Goal: Use online tool/utility: Utilize a website feature to perform a specific function

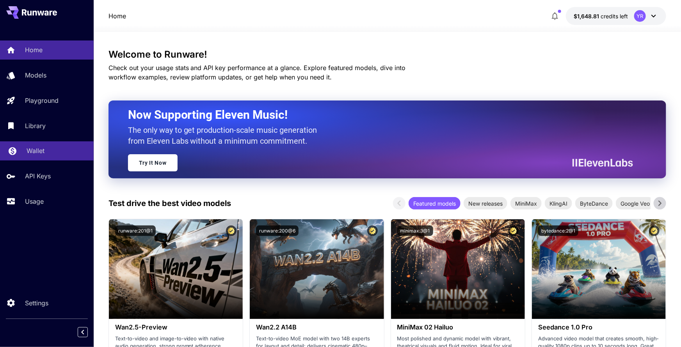
drag, startPoint x: 40, startPoint y: 158, endPoint x: 49, endPoint y: 155, distance: 9.4
click at [40, 158] on link "Wallet" at bounding box center [47, 151] width 94 height 19
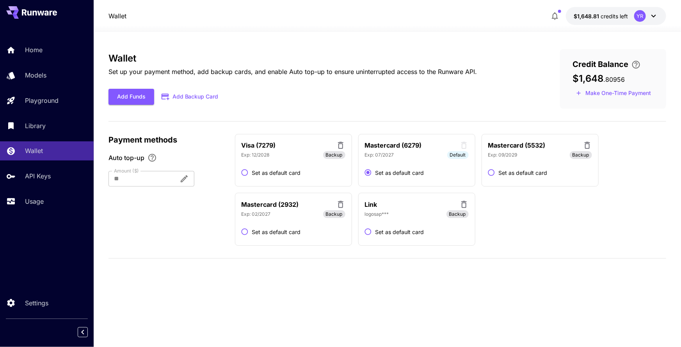
click at [341, 145] on icon at bounding box center [340, 145] width 9 height 9
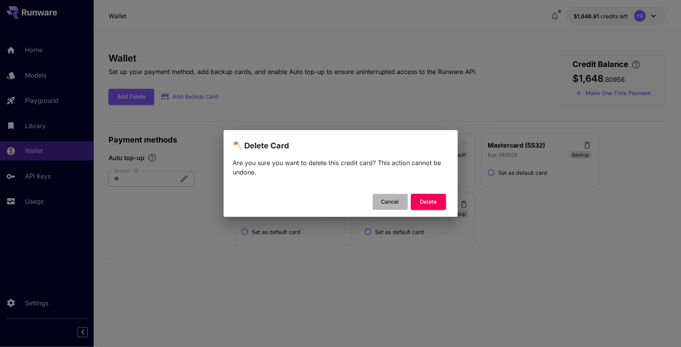
click at [390, 207] on button "Cancel" at bounding box center [389, 202] width 35 height 16
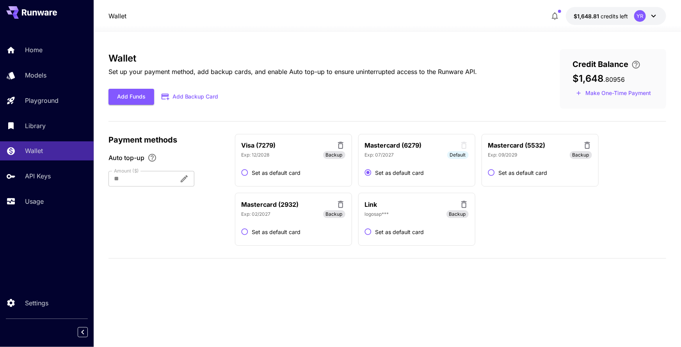
click at [342, 145] on icon at bounding box center [340, 145] width 9 height 9
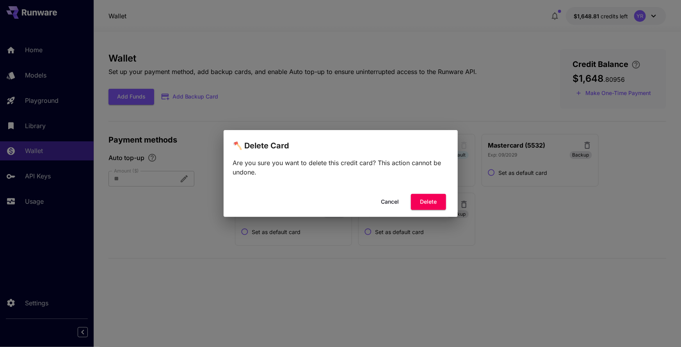
click at [435, 205] on button "Delete" at bounding box center [428, 202] width 35 height 16
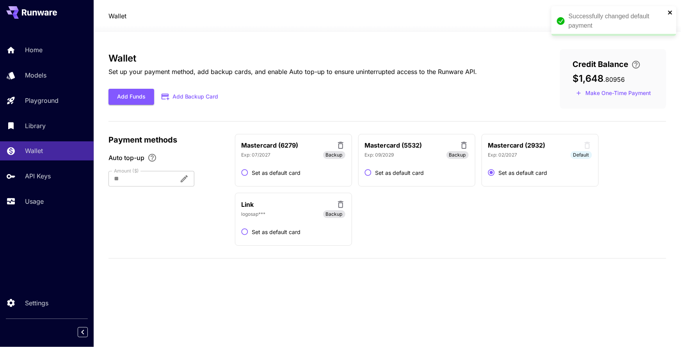
click at [668, 12] on icon "close" at bounding box center [669, 12] width 5 height 6
drag, startPoint x: 52, startPoint y: 52, endPoint x: 97, endPoint y: 55, distance: 45.0
click at [52, 52] on div "Home" at bounding box center [56, 49] width 62 height 9
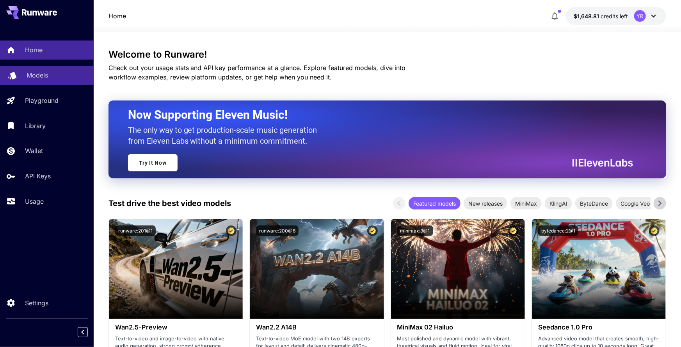
click at [43, 78] on p "Models" at bounding box center [37, 75] width 21 height 9
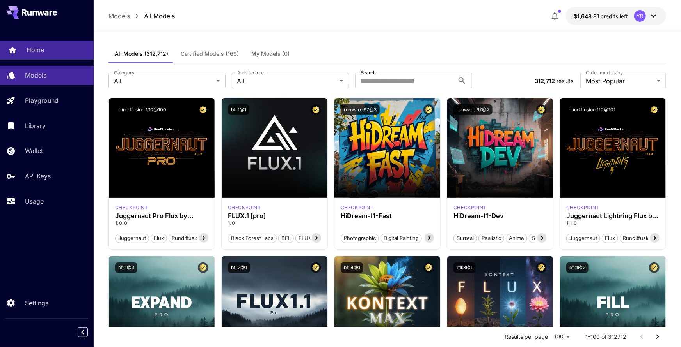
click at [67, 56] on link "Home" at bounding box center [47, 50] width 94 height 19
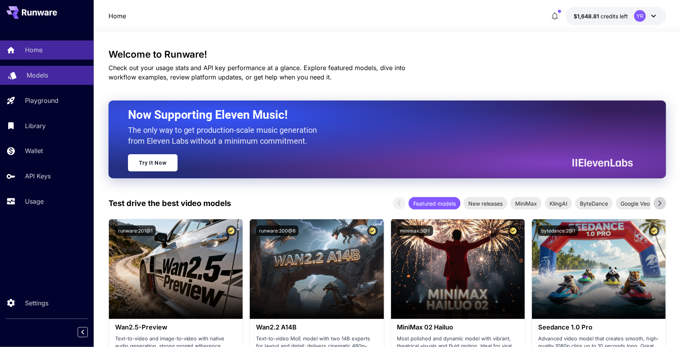
click at [69, 80] on div "Models" at bounding box center [57, 75] width 61 height 9
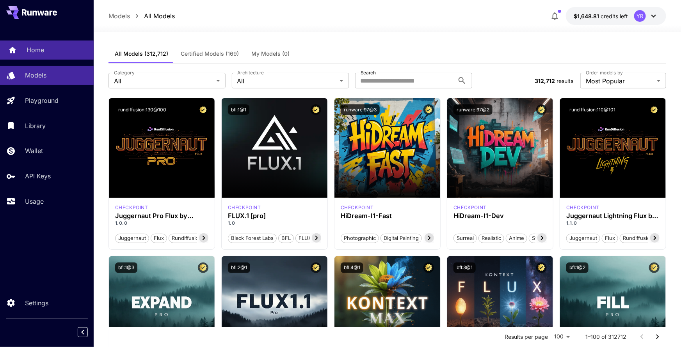
click at [54, 51] on div "Home" at bounding box center [57, 49] width 61 height 9
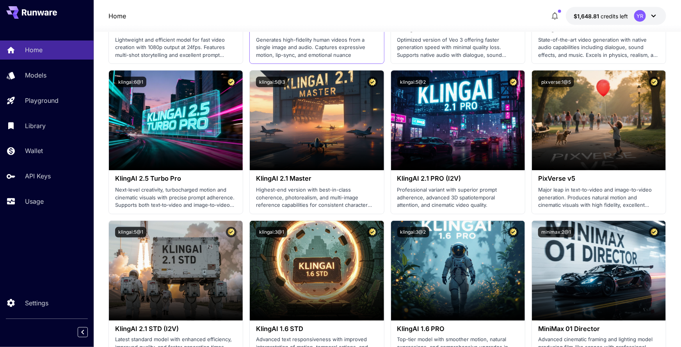
scroll to position [468, 0]
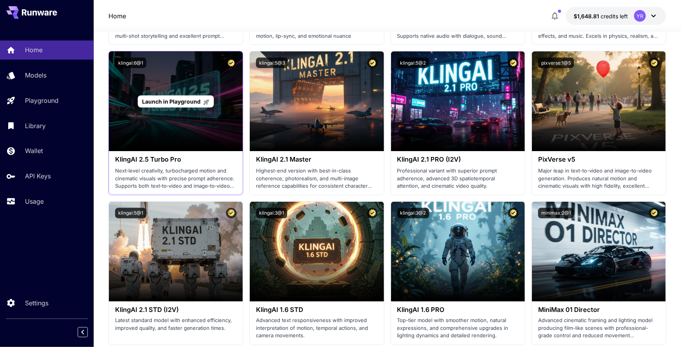
click at [216, 127] on div "Launch in Playground" at bounding box center [176, 101] width 134 height 100
click at [189, 104] on span "Launch in Playground" at bounding box center [171, 101] width 58 height 7
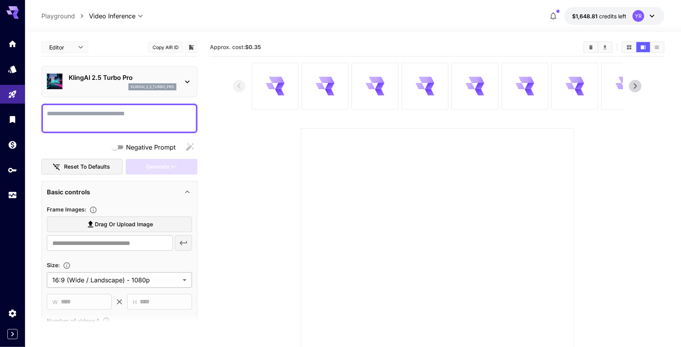
click at [127, 274] on body "**********" at bounding box center [340, 212] width 681 height 425
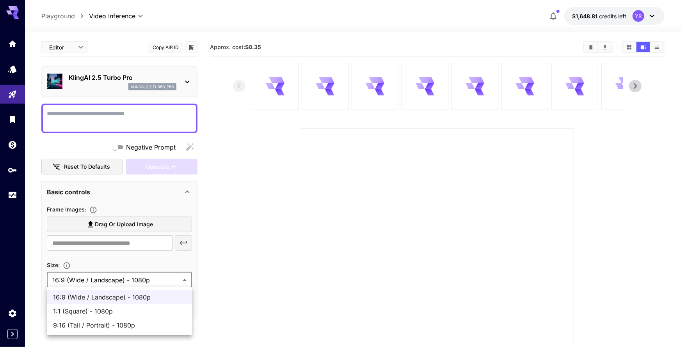
click at [126, 277] on div at bounding box center [340, 173] width 681 height 347
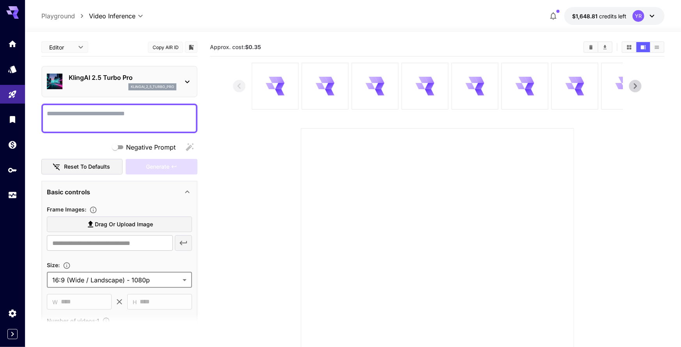
click at [131, 269] on section "**********" at bounding box center [119, 274] width 145 height 27
click at [130, 227] on span "Drag or upload image" at bounding box center [124, 225] width 58 height 10
click at [0, 0] on input "Drag or upload image" at bounding box center [0, 0] width 0 height 0
click at [110, 83] on div "klingai_2_5_turbo_pro" at bounding box center [123, 86] width 108 height 7
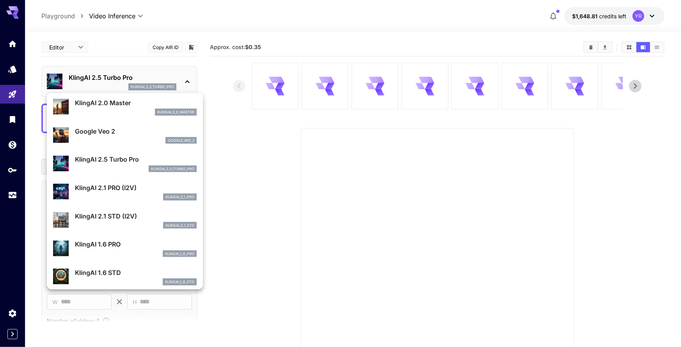
scroll to position [342, 0]
click at [124, 185] on p "KlingAI 2.1 PRO (I2V)" at bounding box center [136, 187] width 122 height 9
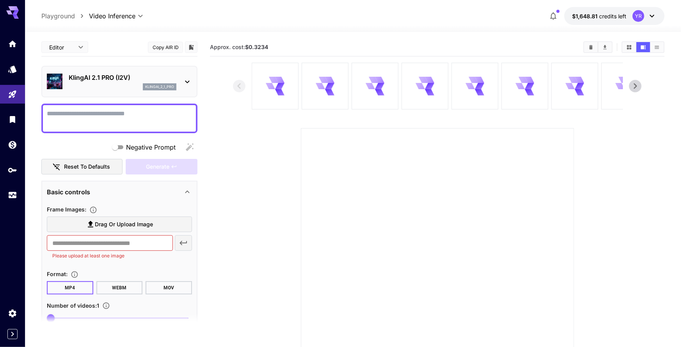
click at [111, 93] on div "KlingAI 2.1 PRO (I2V) klingai_2_1_pro" at bounding box center [119, 82] width 145 height 24
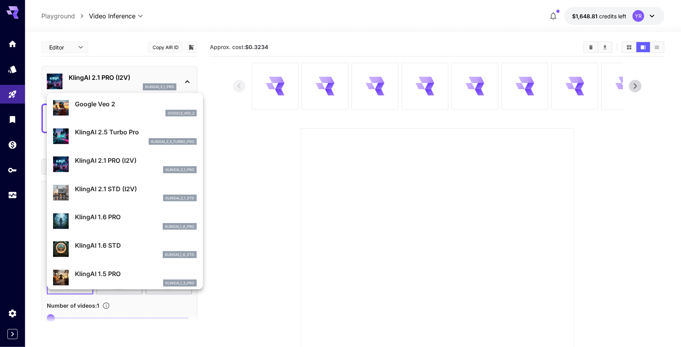
scroll to position [359, 0]
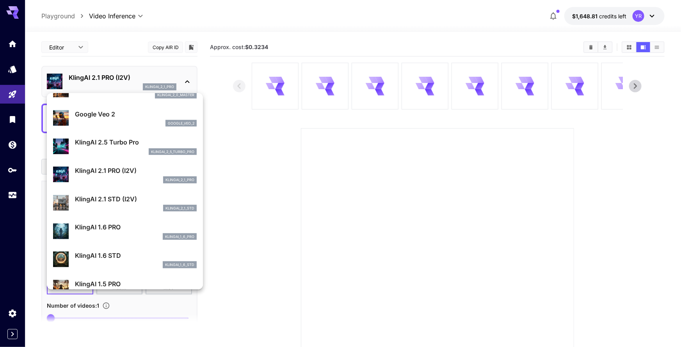
click at [117, 151] on div "klingai_2_5_turbo_pro" at bounding box center [136, 152] width 122 height 7
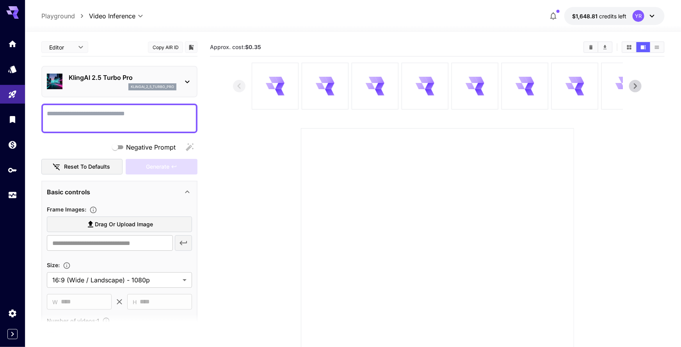
click at [133, 221] on span "Drag or upload image" at bounding box center [124, 225] width 58 height 10
click at [0, 0] on input "Drag or upload image" at bounding box center [0, 0] width 0 height 0
click at [90, 91] on div "KlingAI 2.5 Turbo Pro klingai_2_5_turbo_pro" at bounding box center [119, 82] width 145 height 24
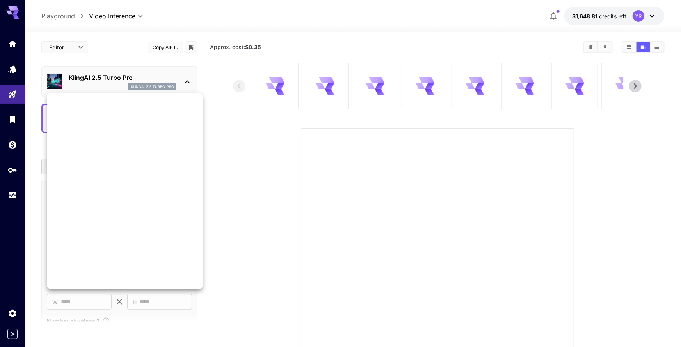
scroll to position [716, 0]
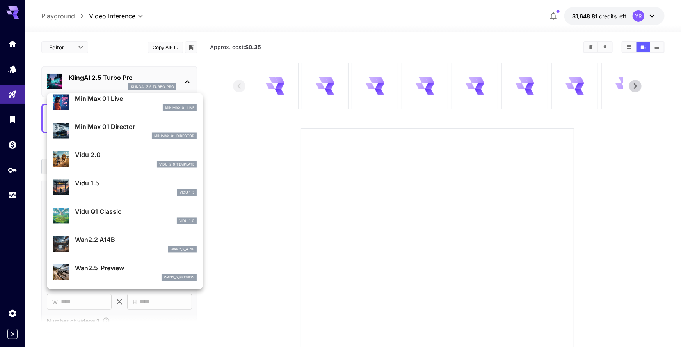
click at [115, 246] on div "wan2_2_a14b" at bounding box center [136, 249] width 122 height 7
type input "**********"
type input "****"
type input "***"
type input "*"
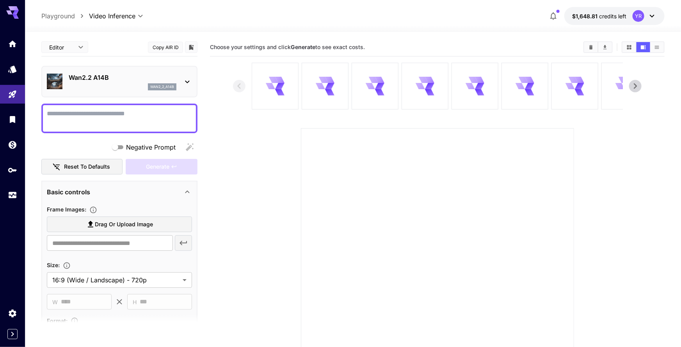
click at [110, 83] on div "wan2_2_a14b" at bounding box center [123, 86] width 108 height 7
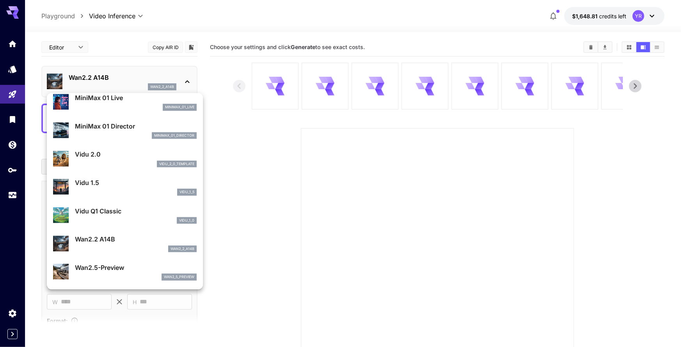
scroll to position [766, 0]
click at [98, 274] on div "Wan2.5-Preview wan2_5_preview" at bounding box center [136, 273] width 122 height 18
type input "**********"
type input "***"
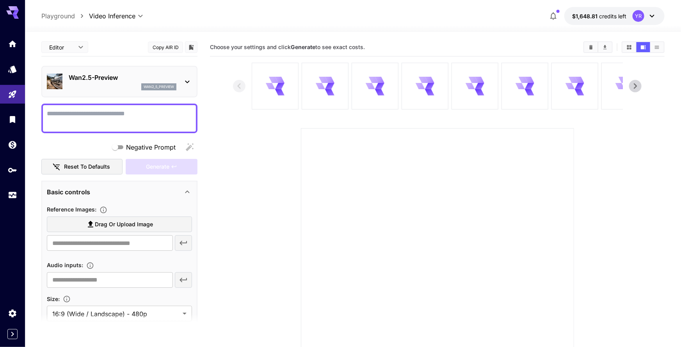
click at [142, 219] on label "Drag or upload image" at bounding box center [119, 225] width 145 height 16
click at [0, 0] on input "Drag or upload image" at bounding box center [0, 0] width 0 height 0
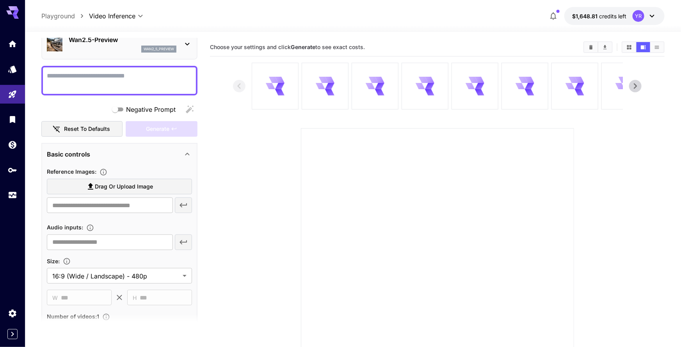
scroll to position [23, 0]
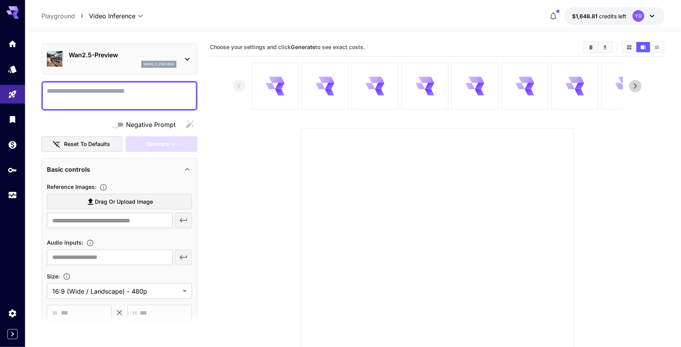
click at [154, 58] on p "Wan2.5-Preview" at bounding box center [123, 54] width 108 height 9
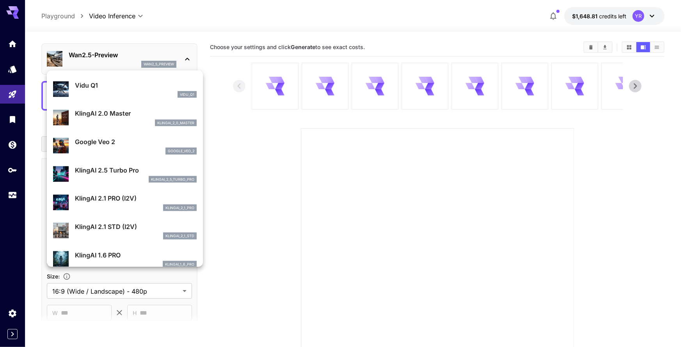
scroll to position [308, 0]
click at [115, 196] on p "KlingAI 2.1 PRO (I2V)" at bounding box center [136, 197] width 122 height 9
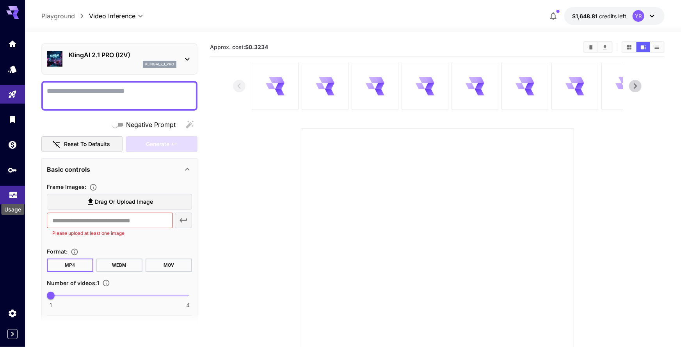
click at [9, 197] on icon "Usage" at bounding box center [13, 192] width 9 height 9
click at [100, 204] on span "Drag or upload image" at bounding box center [124, 202] width 58 height 10
click at [0, 0] on input "Drag or upload image" at bounding box center [0, 0] width 0 height 0
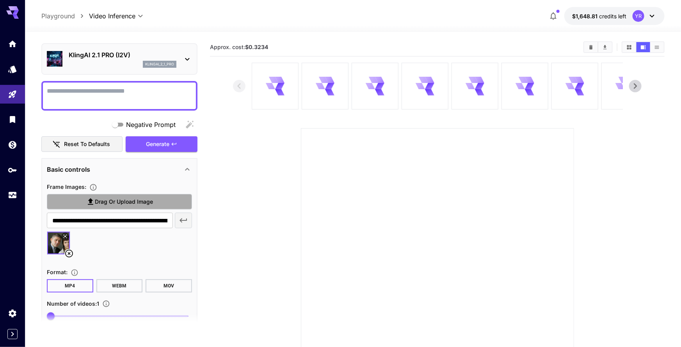
click at [117, 202] on span "Drag or upload image" at bounding box center [124, 202] width 58 height 10
click at [0, 0] on input "Drag or upload image" at bounding box center [0, 0] width 0 height 0
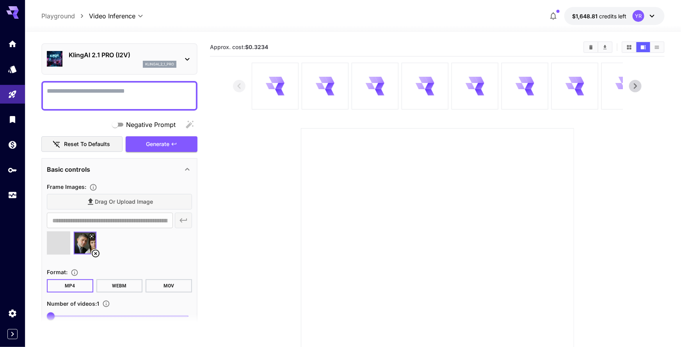
type input "**********"
click at [111, 94] on textarea "Negative Prompt" at bounding box center [119, 96] width 145 height 19
type textarea "*"
type textarea "******"
drag, startPoint x: 163, startPoint y: 145, endPoint x: 226, endPoint y: 148, distance: 62.5
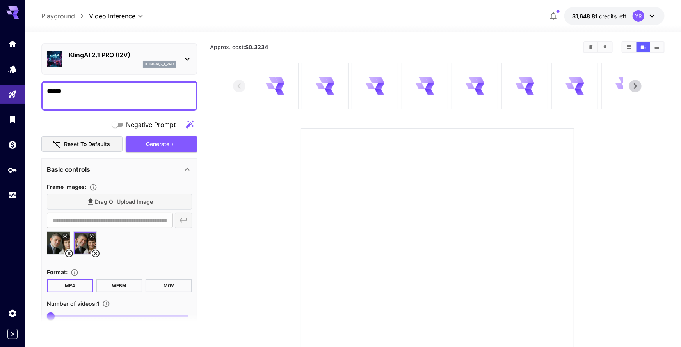
click at [163, 145] on div "Generate" at bounding box center [162, 144] width 72 height 16
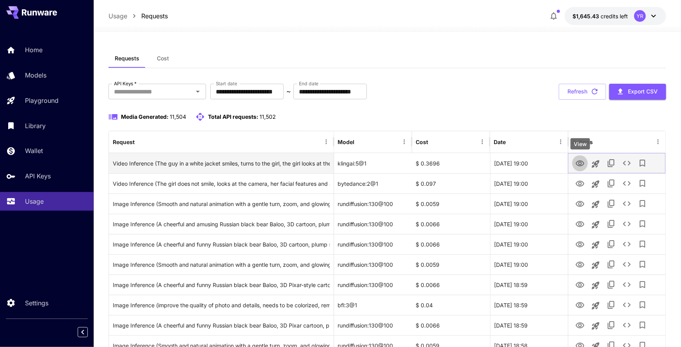
click at [576, 162] on icon "View" at bounding box center [579, 164] width 9 height 6
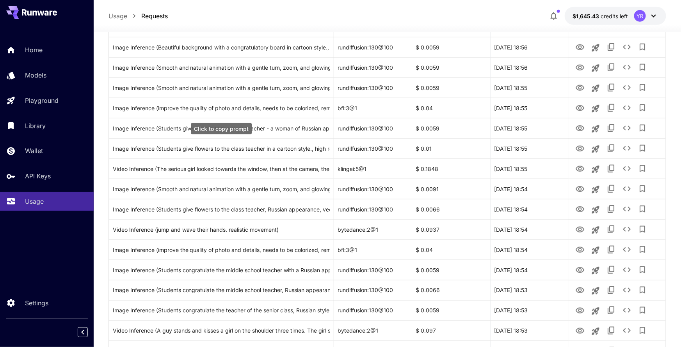
scroll to position [463, 0]
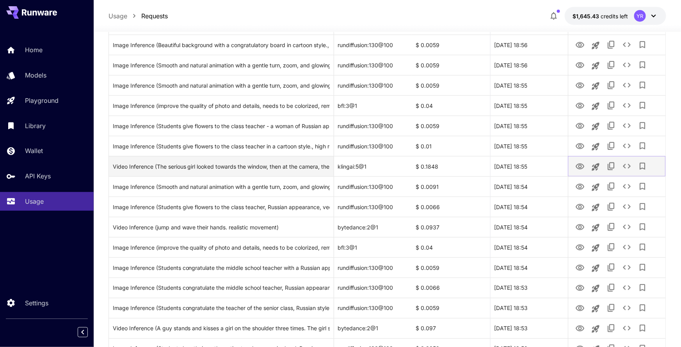
click at [576, 165] on icon "View" at bounding box center [579, 167] width 9 height 6
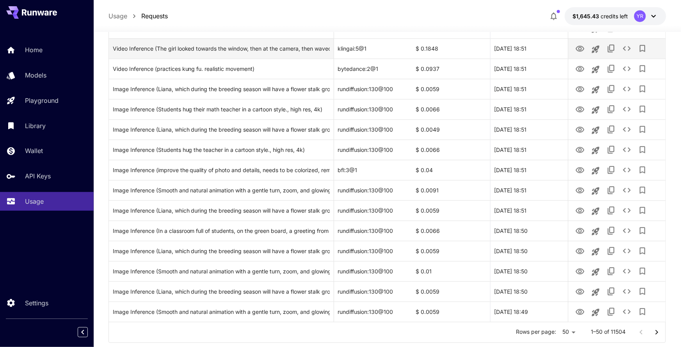
scroll to position [864, 0]
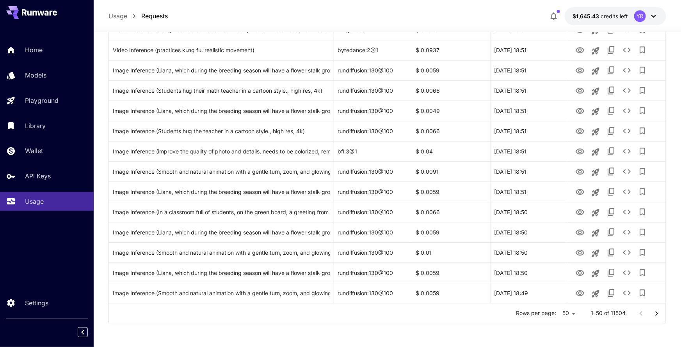
click at [651, 312] on button "Go to next page" at bounding box center [657, 314] width 16 height 16
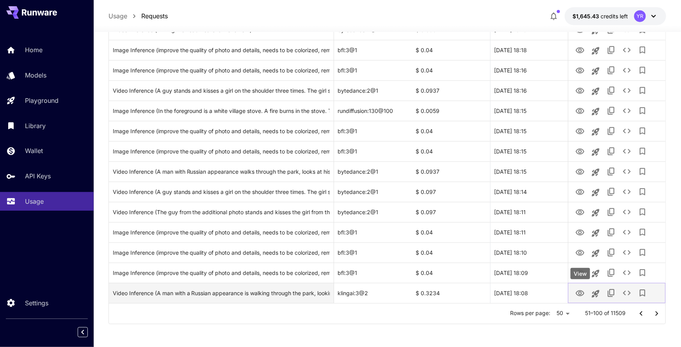
click at [580, 296] on icon "View" at bounding box center [579, 294] width 9 height 6
click at [625, 293] on icon "See details" at bounding box center [626, 293] width 9 height 9
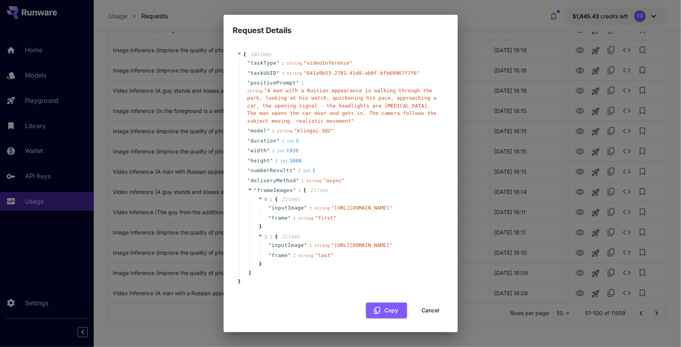
scroll to position [11, 0]
drag, startPoint x: 298, startPoint y: 117, endPoint x: 342, endPoint y: 128, distance: 45.4
click at [329, 128] on span "" klingai:3@2 "" at bounding box center [314, 131] width 40 height 6
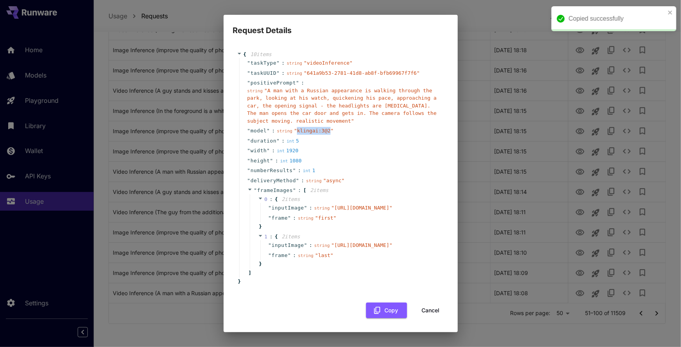
copy span "klingai:3@2"
click at [476, 29] on div "Request Details { 10 item s " taskType " : string " videoInference " " taskUUID…" at bounding box center [340, 173] width 681 height 347
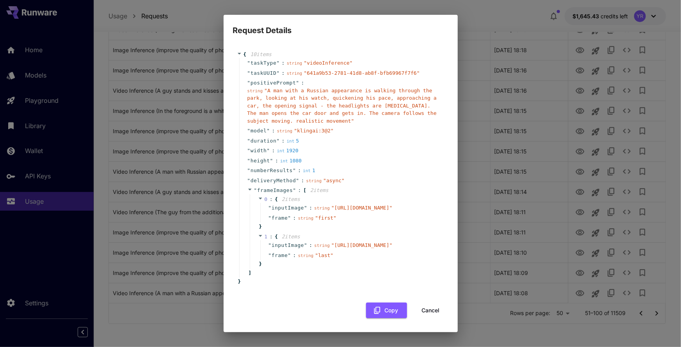
click at [429, 319] on button "Cancel" at bounding box center [430, 311] width 35 height 16
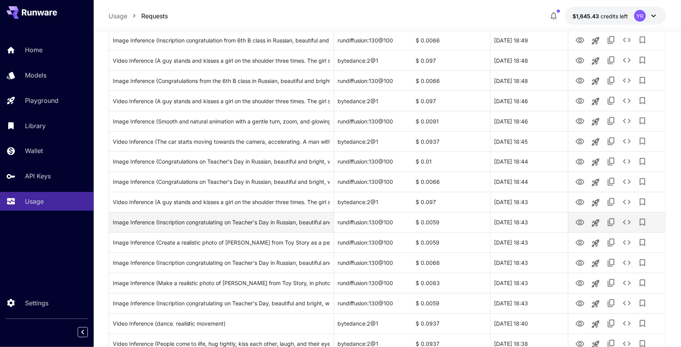
scroll to position [864, 0]
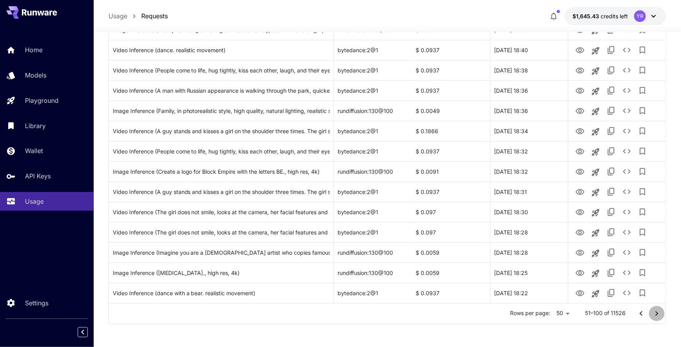
drag, startPoint x: 655, startPoint y: 312, endPoint x: 649, endPoint y: 307, distance: 8.0
click at [655, 312] on icon "Go to next page" at bounding box center [656, 313] width 9 height 9
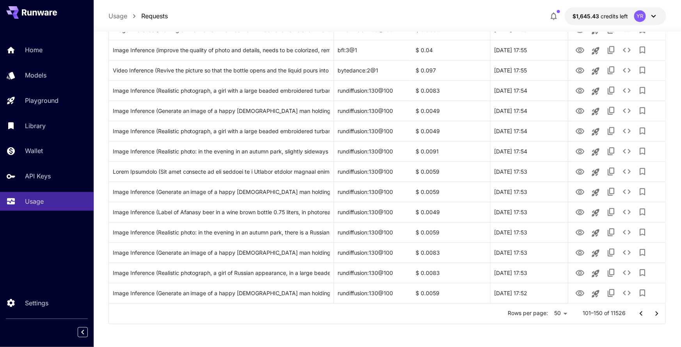
drag, startPoint x: 655, startPoint y: 315, endPoint x: 645, endPoint y: 311, distance: 10.1
click at [655, 315] on icon "Go to next page" at bounding box center [656, 313] width 9 height 9
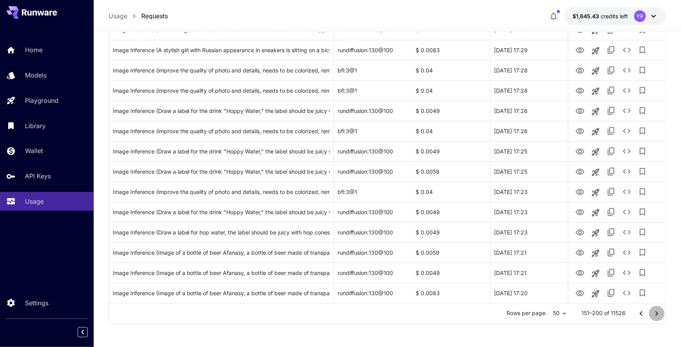
drag, startPoint x: 658, startPoint y: 314, endPoint x: 651, endPoint y: 310, distance: 7.7
click at [658, 314] on icon "Go to next page" at bounding box center [656, 313] width 9 height 9
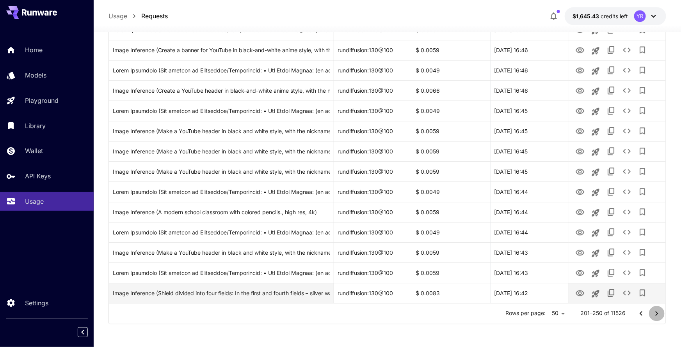
drag, startPoint x: 659, startPoint y: 317, endPoint x: 629, endPoint y: 292, distance: 38.8
click at [658, 317] on icon "Go to next page" at bounding box center [656, 313] width 9 height 9
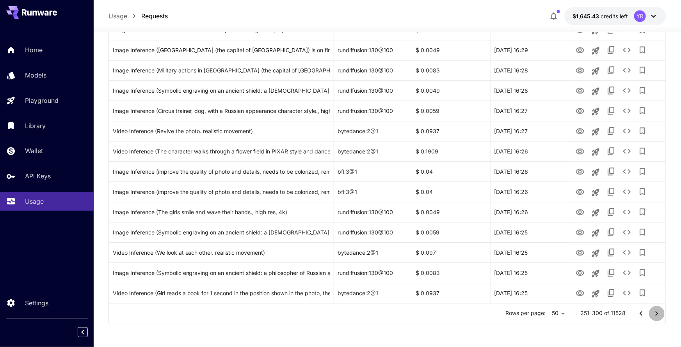
click at [652, 313] on icon "Go to next page" at bounding box center [656, 313] width 9 height 9
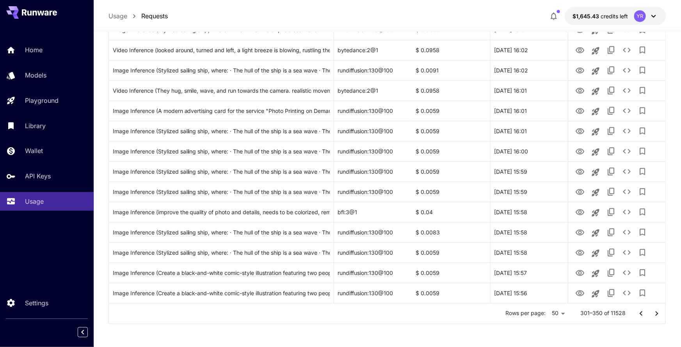
click at [652, 314] on icon "Go to next page" at bounding box center [656, 313] width 9 height 9
click at [658, 316] on icon "Go to next page" at bounding box center [656, 313] width 9 height 9
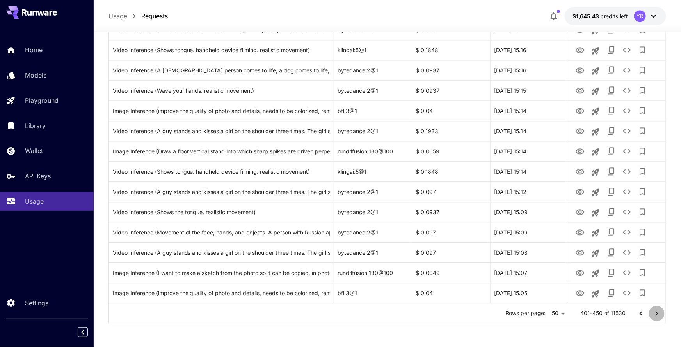
click at [651, 314] on button "Go to next page" at bounding box center [657, 314] width 16 height 16
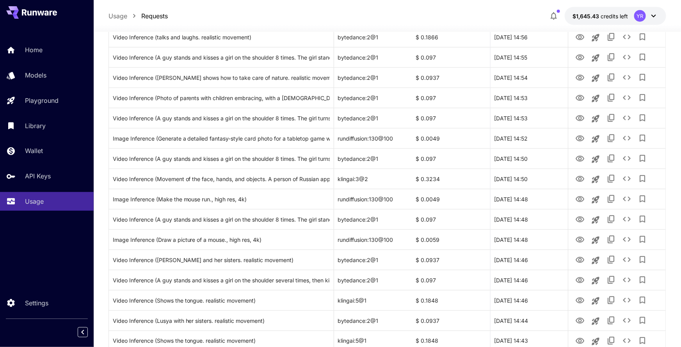
scroll to position [409, 0]
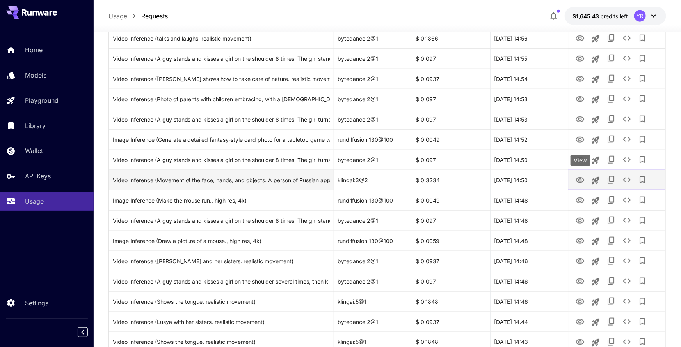
click at [578, 181] on icon "View" at bounding box center [579, 180] width 9 height 6
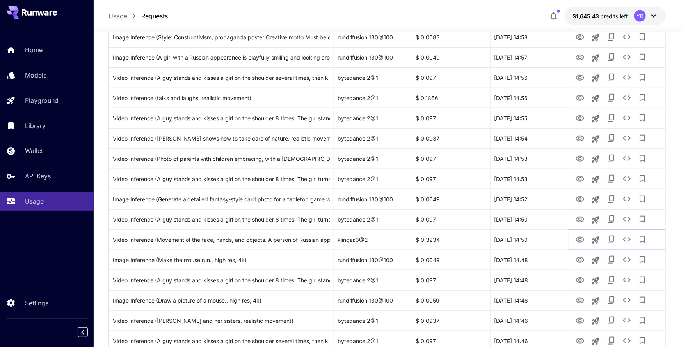
scroll to position [351, 0]
